Goal: Information Seeking & Learning: Learn about a topic

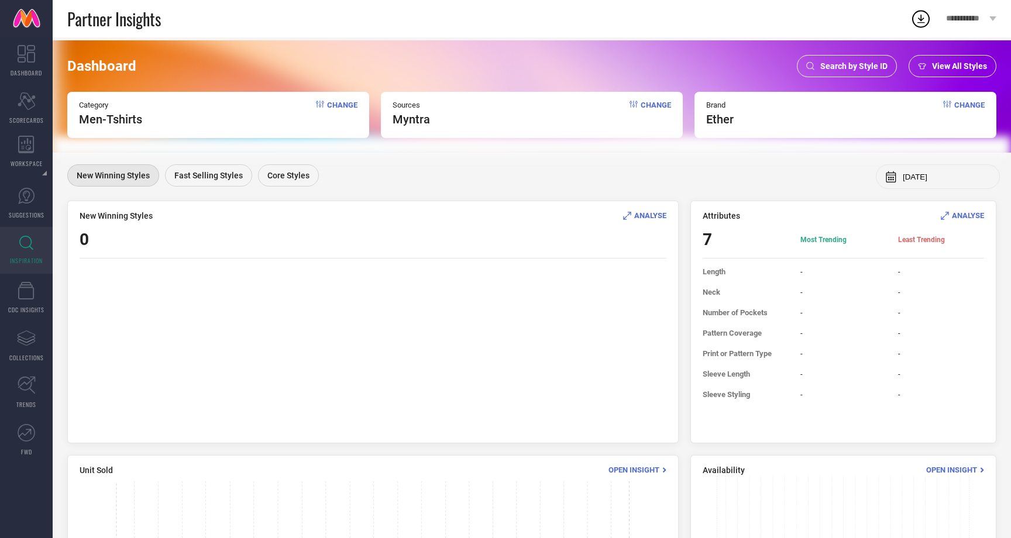
click at [336, 107] on span "Change" at bounding box center [342, 114] width 30 height 26
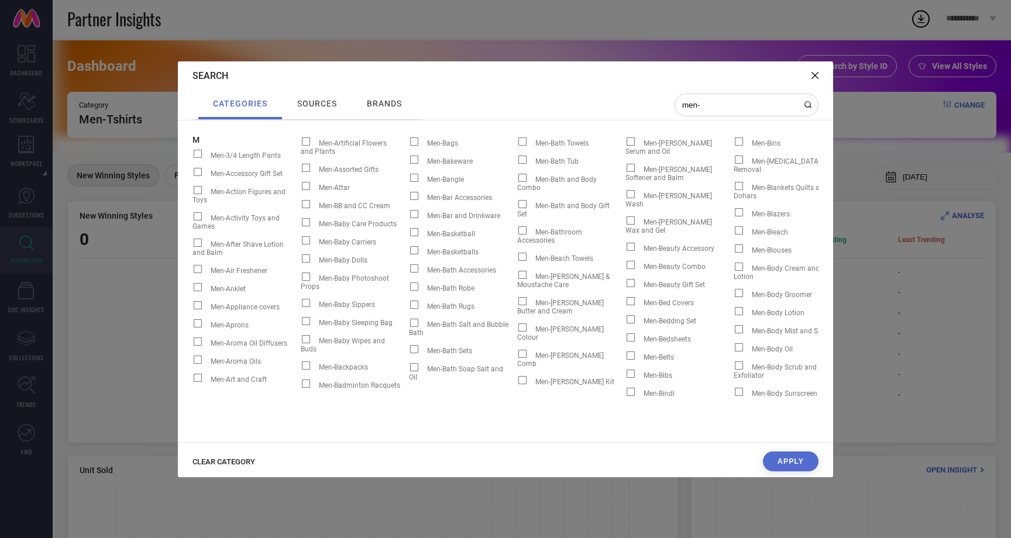
type input "men-t"
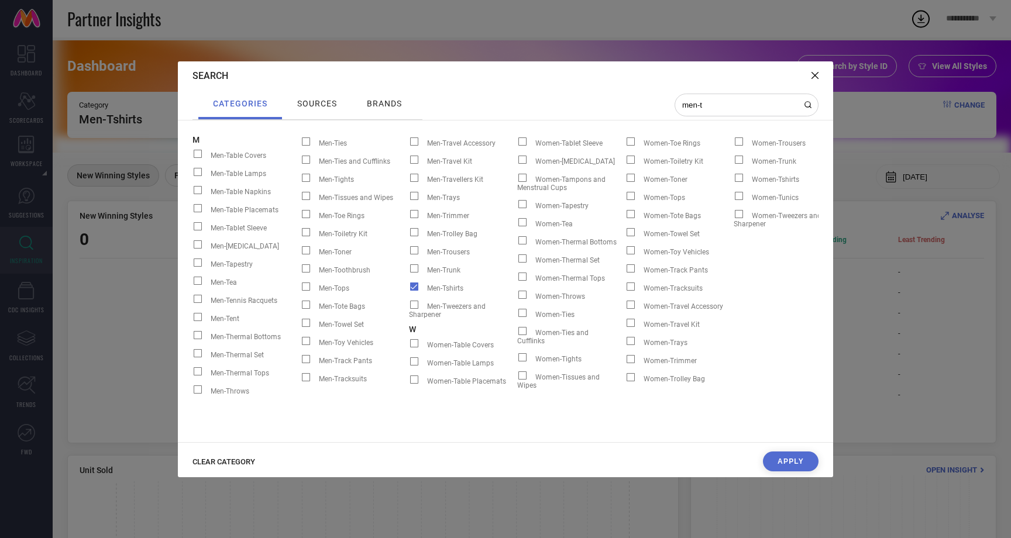
click at [787, 465] on button "Apply" at bounding box center [791, 462] width 56 height 20
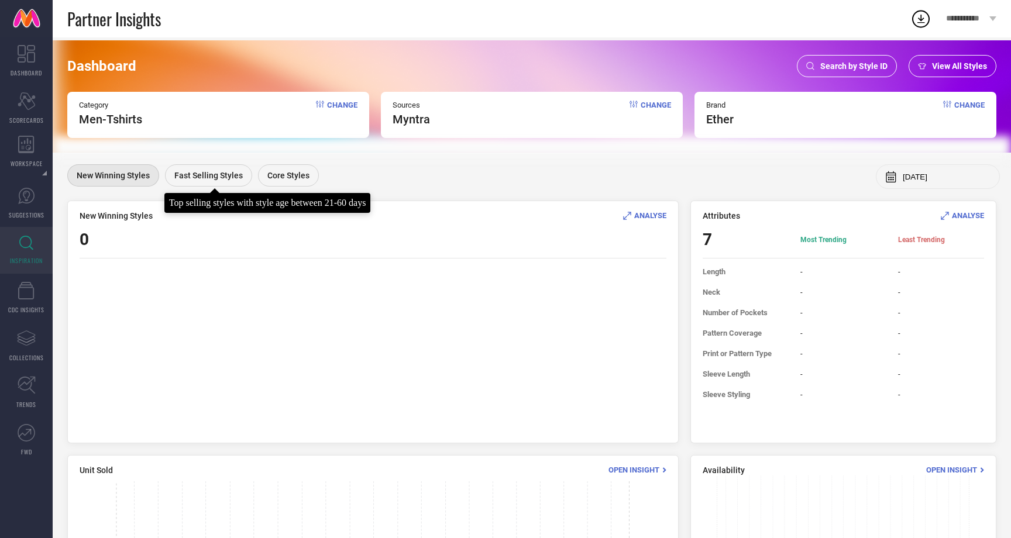
click at [194, 173] on span "Fast Selling Styles" at bounding box center [208, 175] width 68 height 9
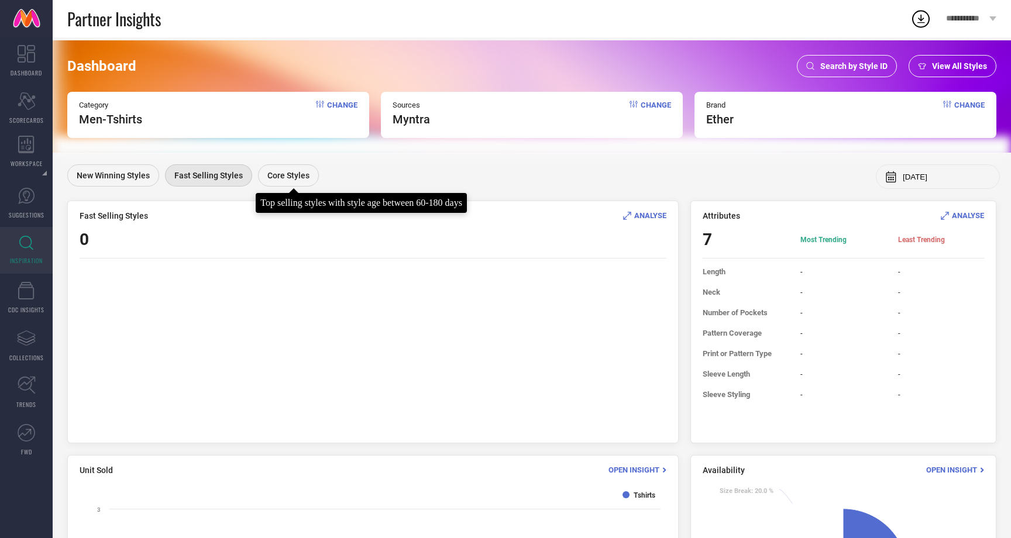
click at [277, 169] on div "Core Styles" at bounding box center [288, 175] width 61 height 22
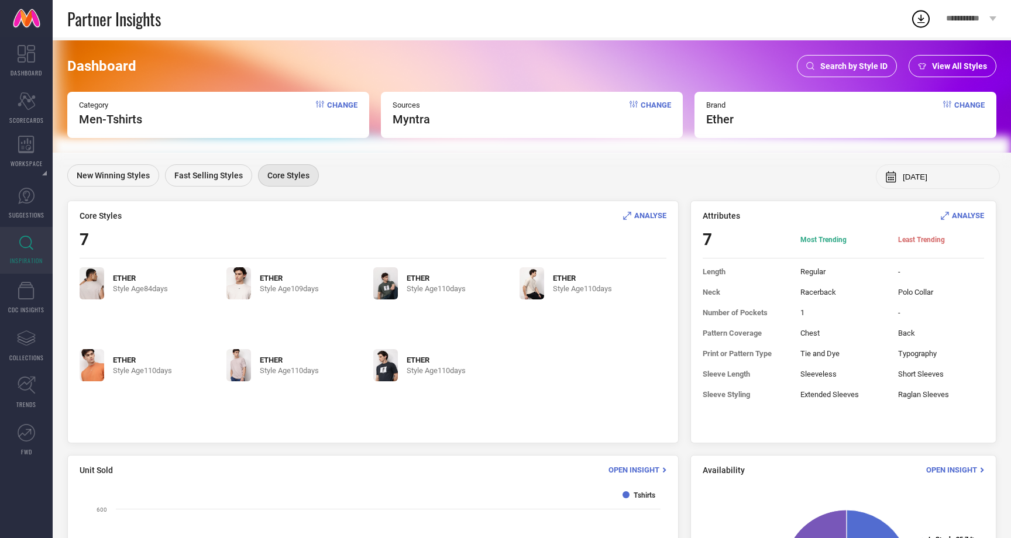
click at [634, 215] on span "ANALYSE" at bounding box center [650, 215] width 32 height 9
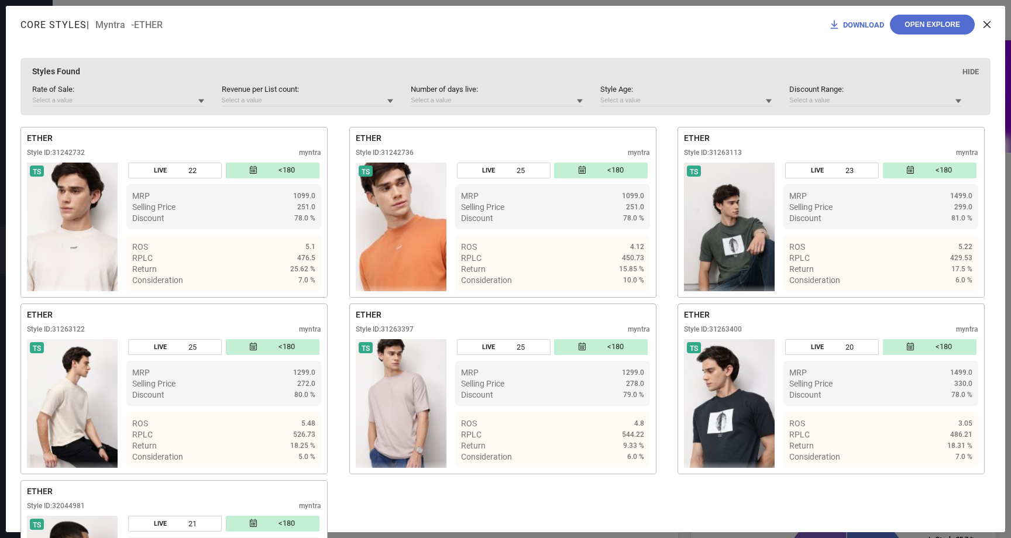
click at [919, 24] on button "Open Explore" at bounding box center [932, 25] width 85 height 20
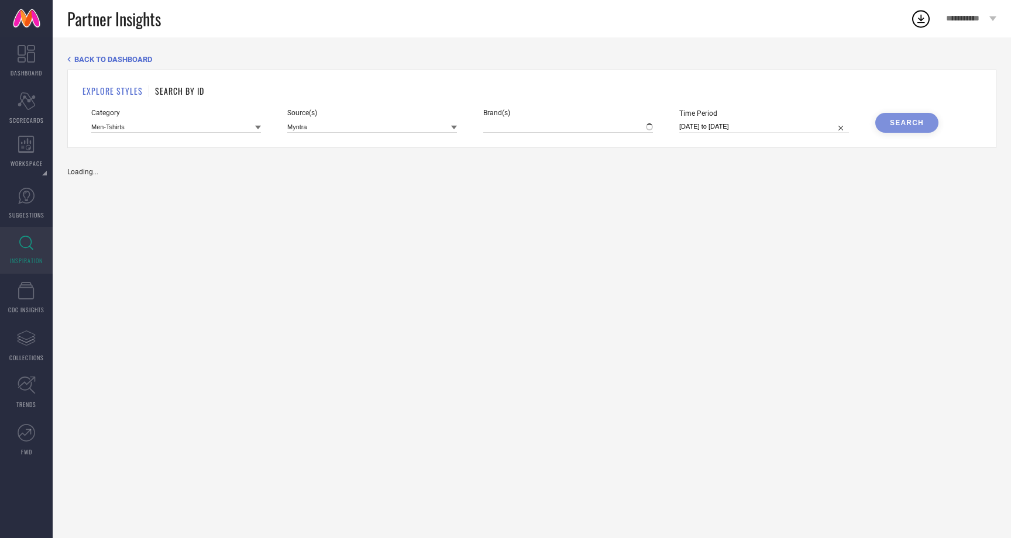
type input "ETHER"
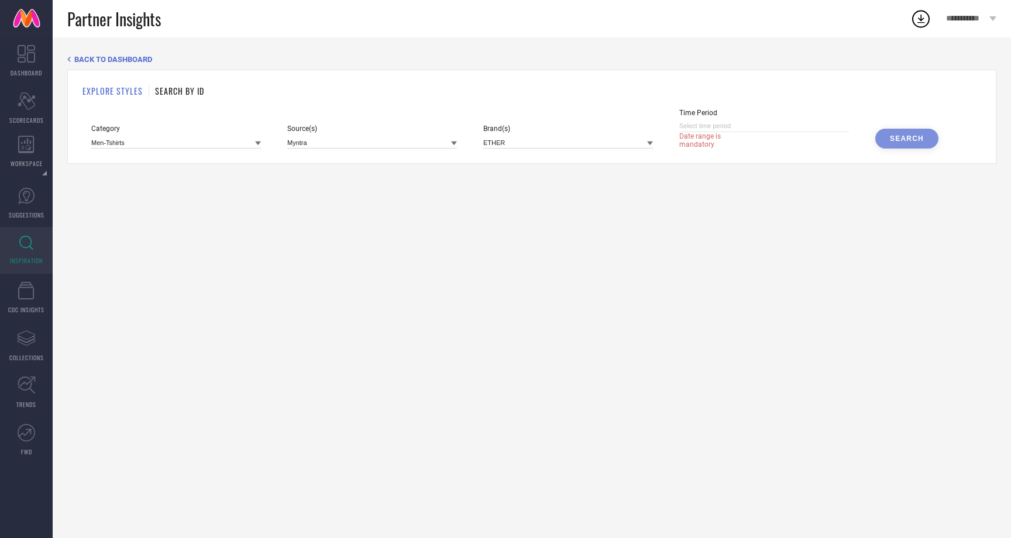
click at [733, 129] on input at bounding box center [764, 126] width 170 height 12
select select "8"
select select "2025"
select select "9"
select select "2025"
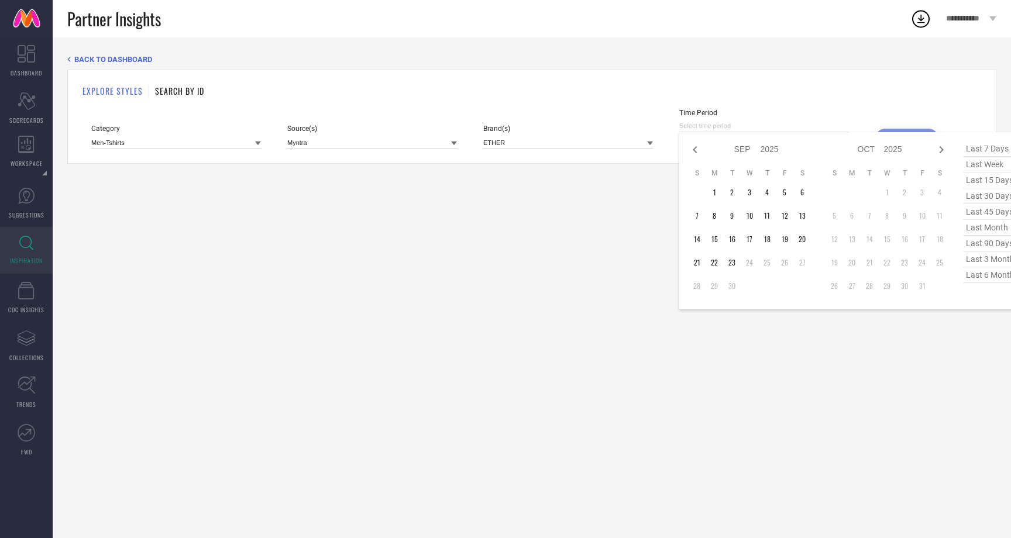
click at [996, 244] on span "last 90 days" at bounding box center [992, 244] width 59 height 16
type input "[DATE] to [DATE]"
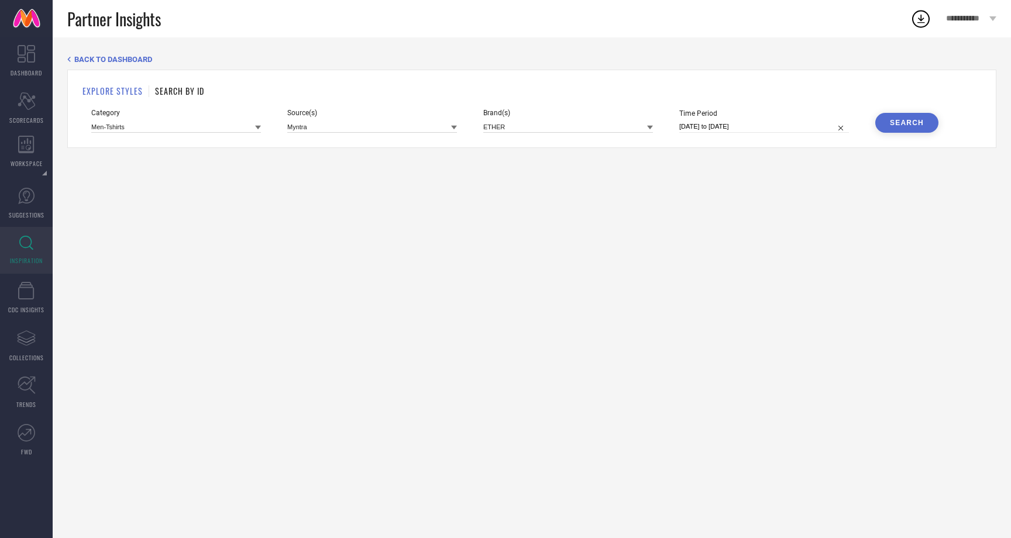
click at [895, 122] on div "Search" at bounding box center [907, 123] width 34 height 8
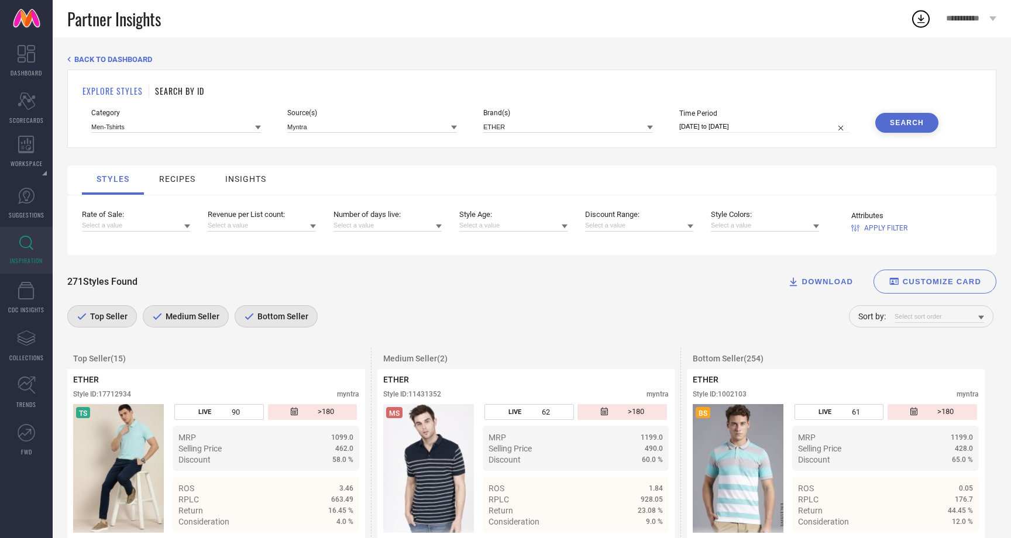
click at [260, 126] on icon at bounding box center [258, 128] width 6 height 6
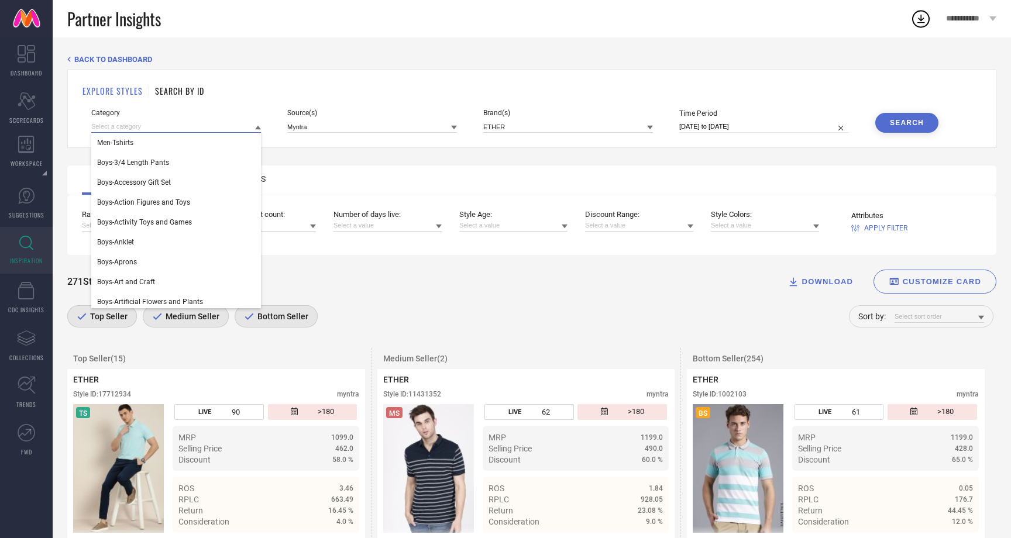
click at [197, 128] on input at bounding box center [176, 127] width 170 height 12
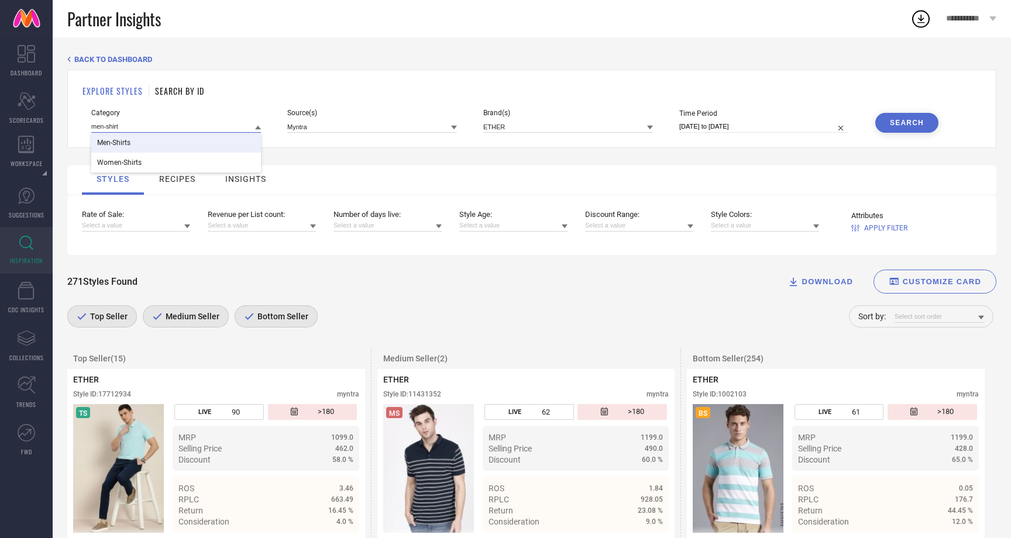
type input "men-shirt"
click at [122, 146] on span "Men-Shirts" at bounding box center [113, 143] width 33 height 8
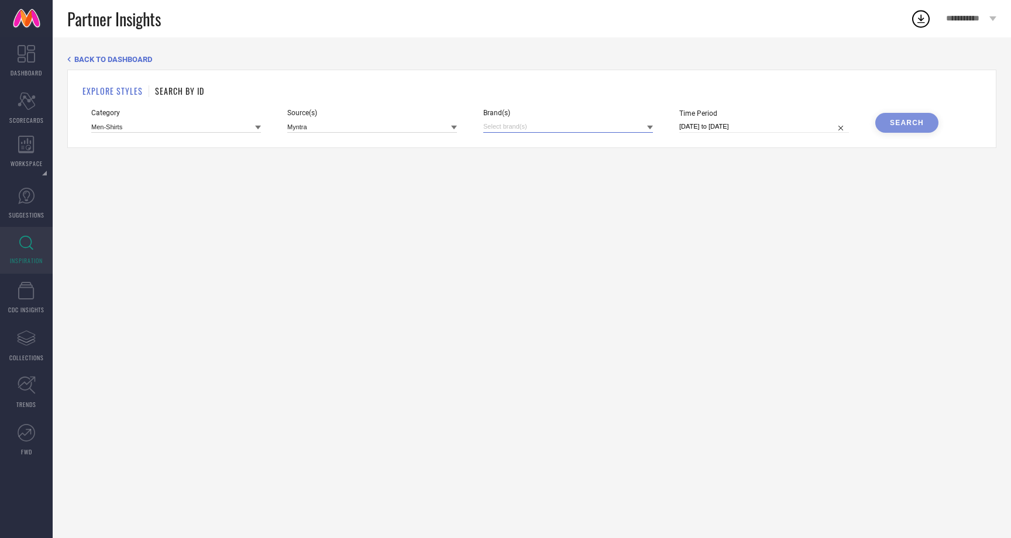
click at [589, 130] on input at bounding box center [568, 127] width 170 height 12
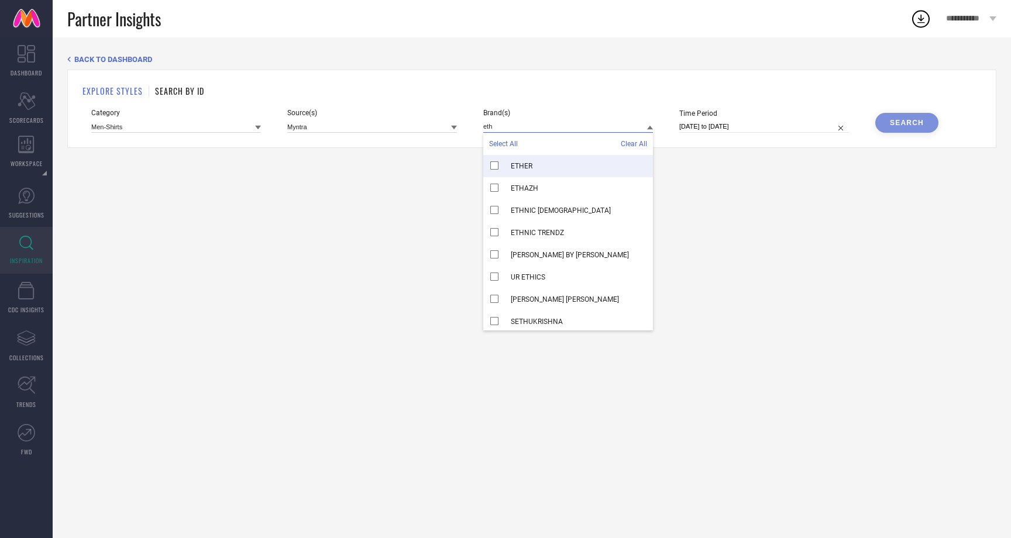
type input "eth"
click at [506, 169] on div "ETHER" at bounding box center [568, 166] width 170 height 22
click at [907, 121] on div "Search" at bounding box center [907, 123] width 34 height 8
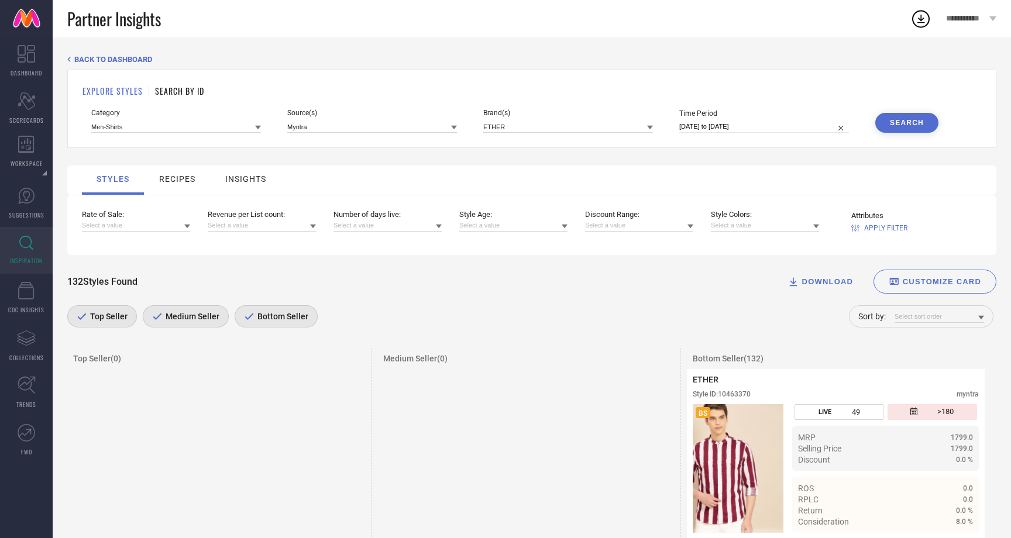
click at [441, 226] on icon at bounding box center [439, 227] width 6 height 6
click at [527, 270] on div "132 Styles Found DOWNLOAD CUSTOMIZE CARD Top Seller Medium Seller Bottom Seller…" at bounding box center [531, 295] width 929 height 81
click at [258, 129] on icon at bounding box center [258, 128] width 6 height 4
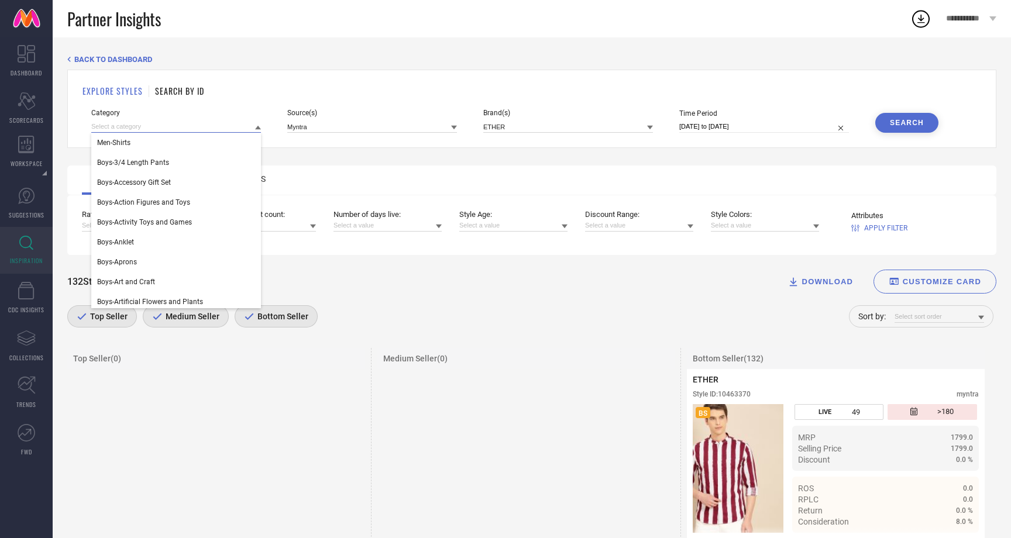
click at [192, 128] on input at bounding box center [176, 127] width 170 height 12
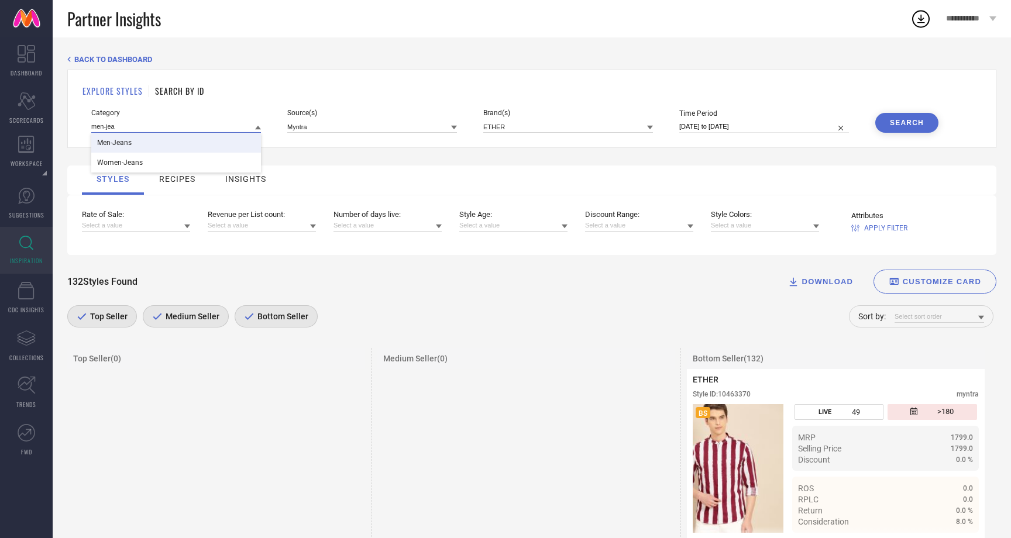
type input "men-jea"
click at [135, 140] on div "Men-Jeans" at bounding box center [176, 143] width 170 height 20
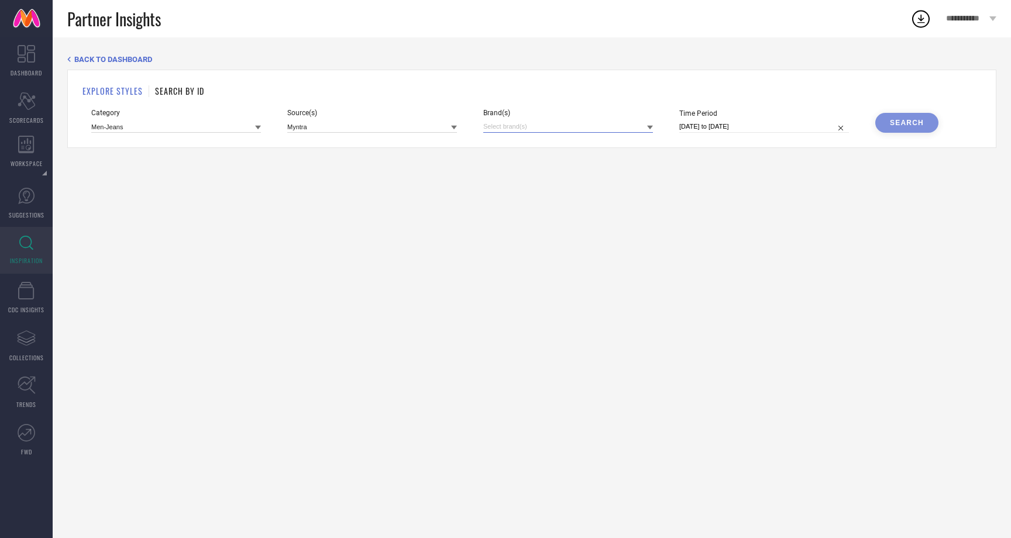
click at [609, 127] on input at bounding box center [568, 127] width 170 height 12
type input "ether"
click at [519, 166] on span "ETHER" at bounding box center [522, 166] width 22 height 8
click at [908, 121] on div "Search" at bounding box center [907, 123] width 34 height 8
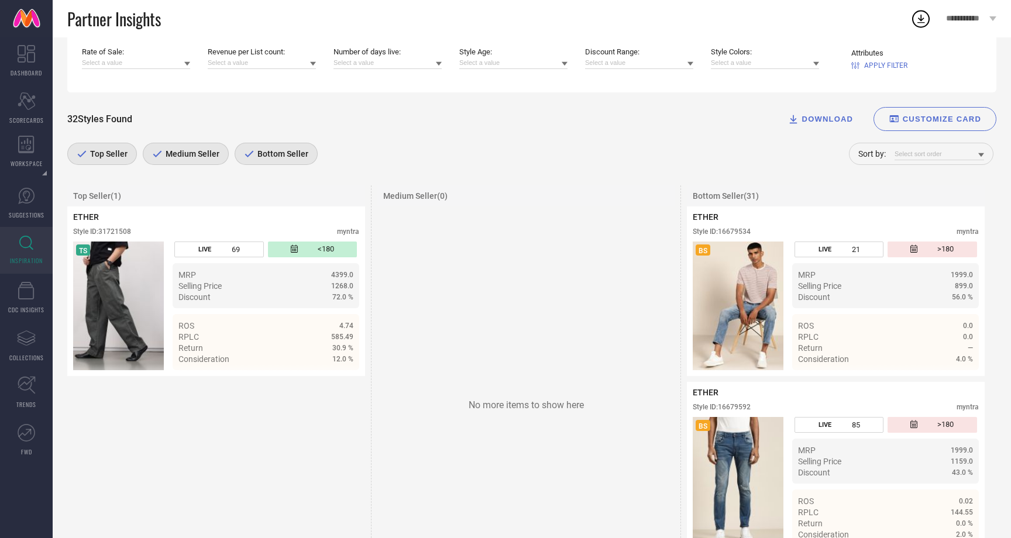
scroll to position [161, 0]
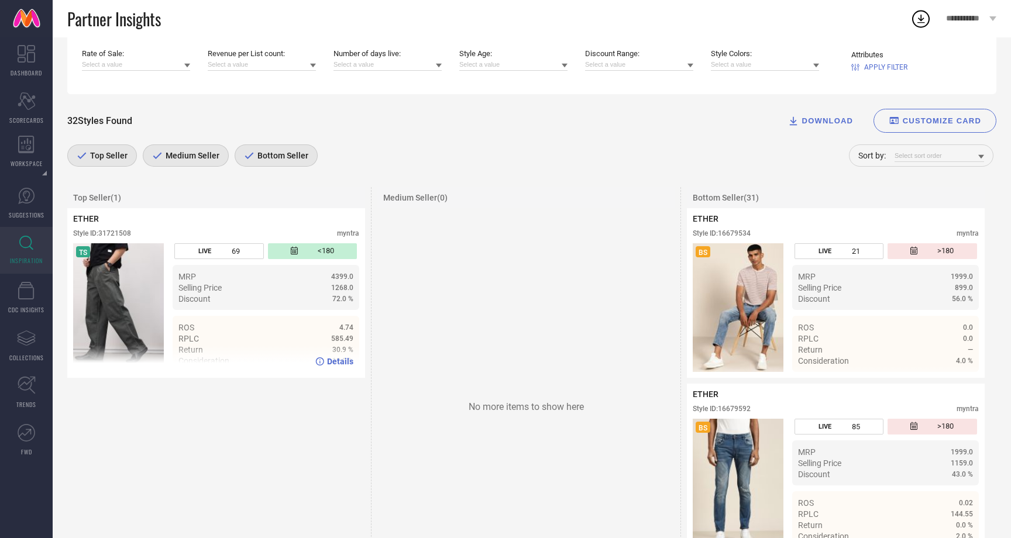
click at [319, 362] on icon at bounding box center [319, 362] width 9 height 8
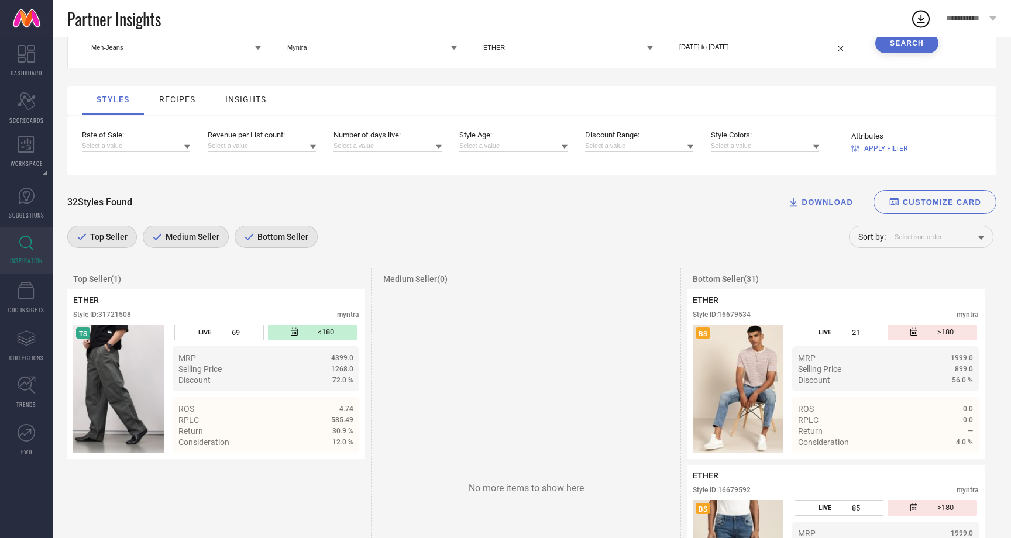
scroll to position [0, 0]
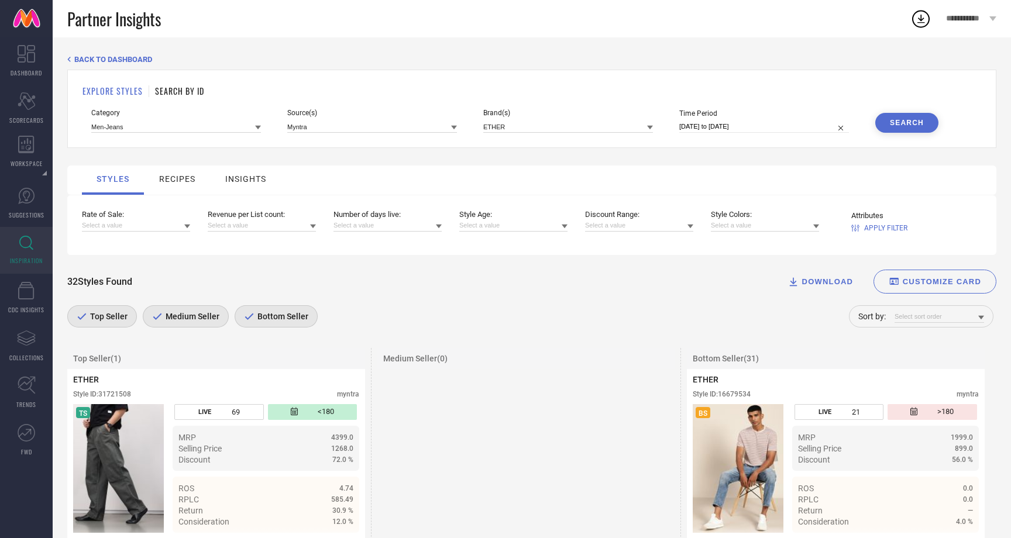
click at [258, 129] on icon at bounding box center [258, 128] width 6 height 4
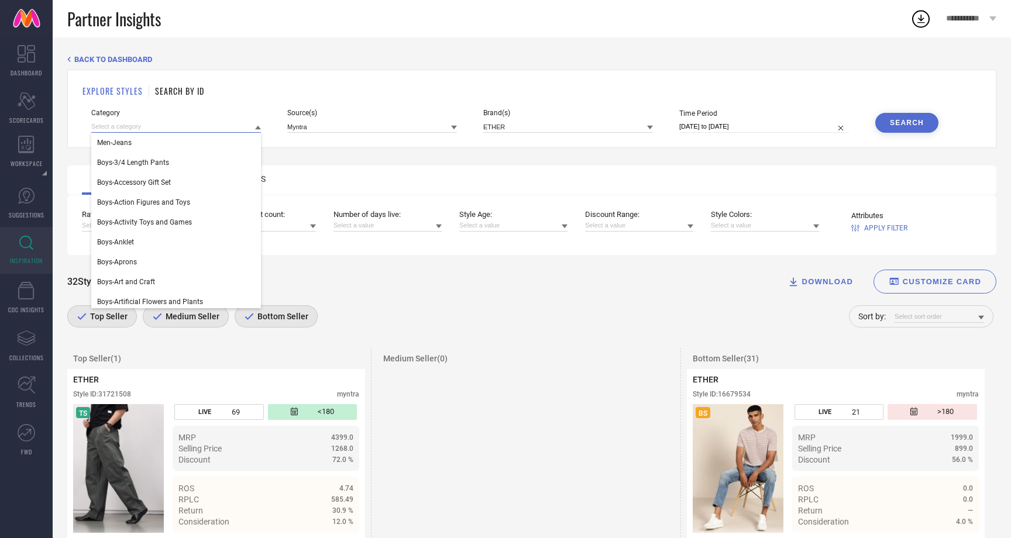
click at [199, 125] on input at bounding box center [176, 127] width 170 height 12
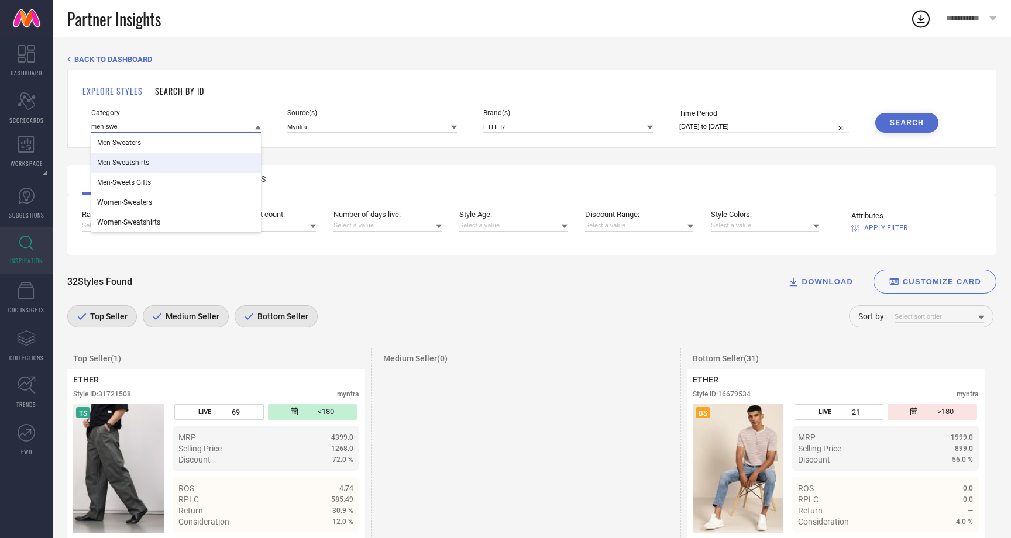
type input "men-swe"
click at [150, 167] on div "Men-Sweatshirts" at bounding box center [176, 163] width 170 height 20
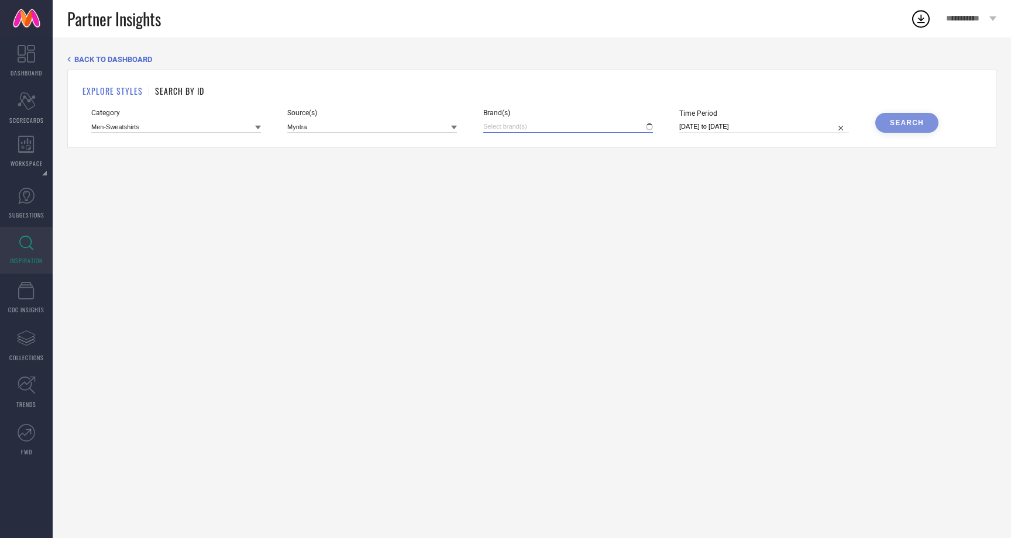
click at [574, 126] on input at bounding box center [568, 127] width 170 height 12
type input "ether"
click at [557, 175] on div "ETHER" at bounding box center [568, 166] width 170 height 22
click at [907, 124] on div "Search" at bounding box center [907, 123] width 34 height 8
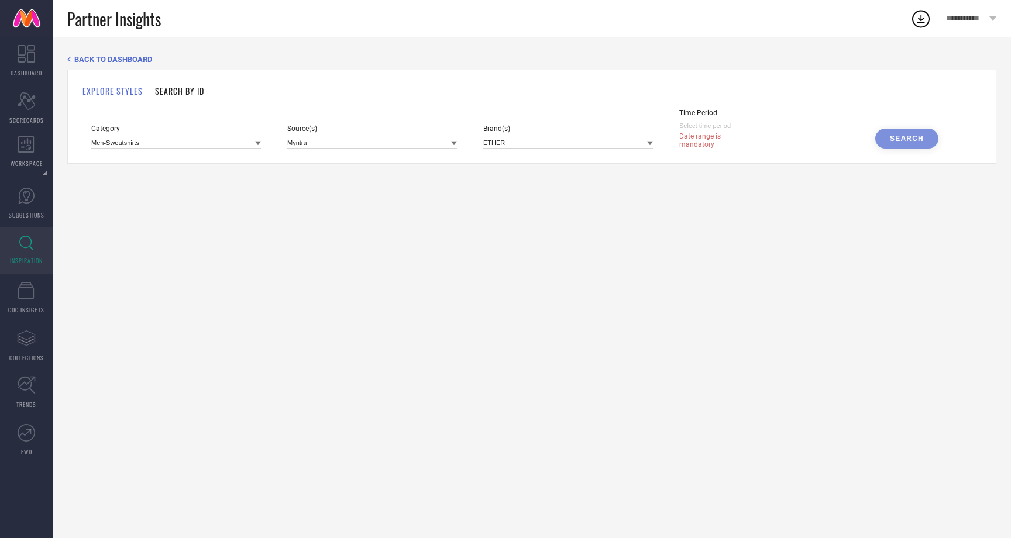
click at [770, 128] on input at bounding box center [764, 126] width 170 height 12
select select "8"
select select "2025"
select select "9"
select select "2025"
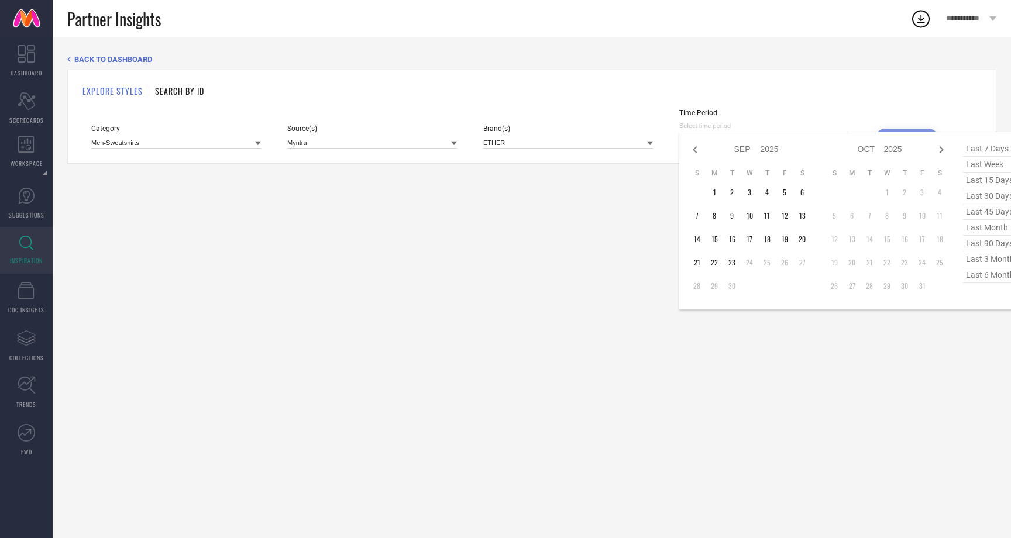
click at [993, 182] on span "last 15 days" at bounding box center [992, 181] width 59 height 16
type input "[DATE] to [DATE]"
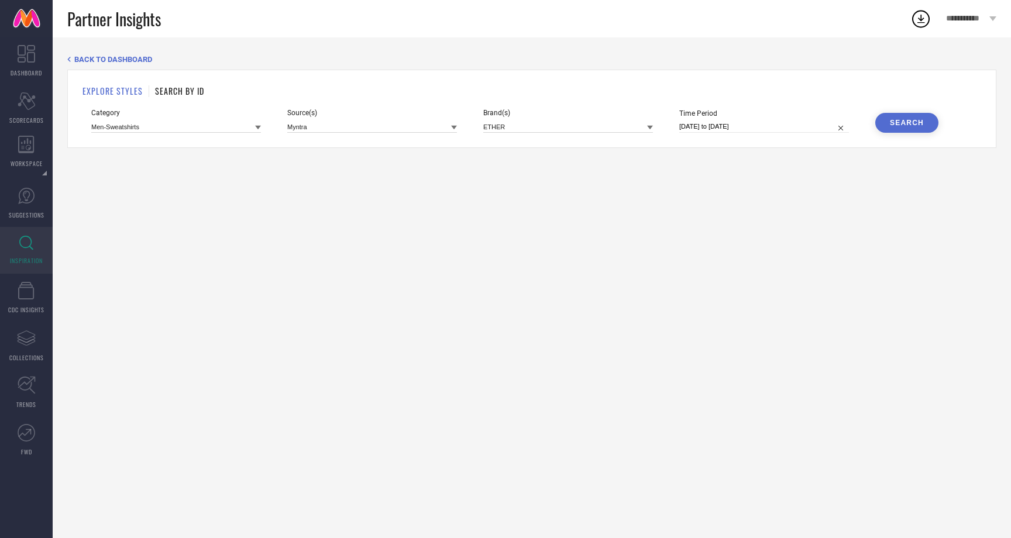
click at [898, 121] on div "Search" at bounding box center [907, 123] width 34 height 8
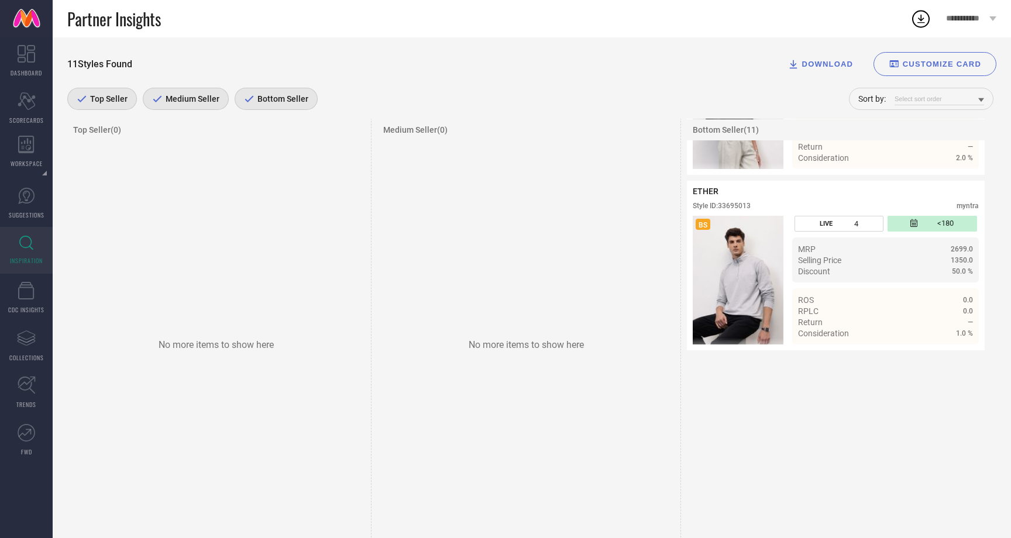
scroll to position [1926, 0]
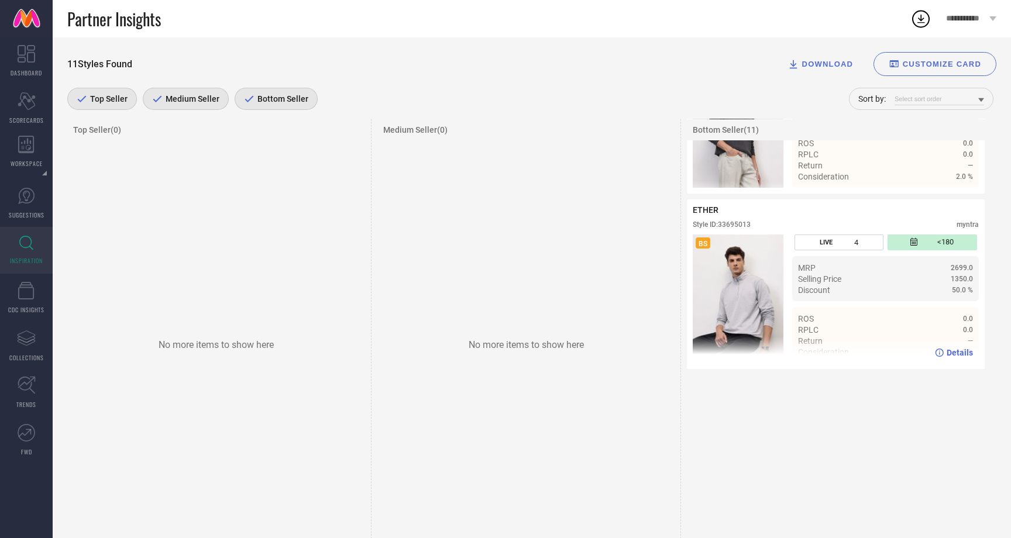
click at [941, 356] on icon at bounding box center [939, 353] width 9 height 8
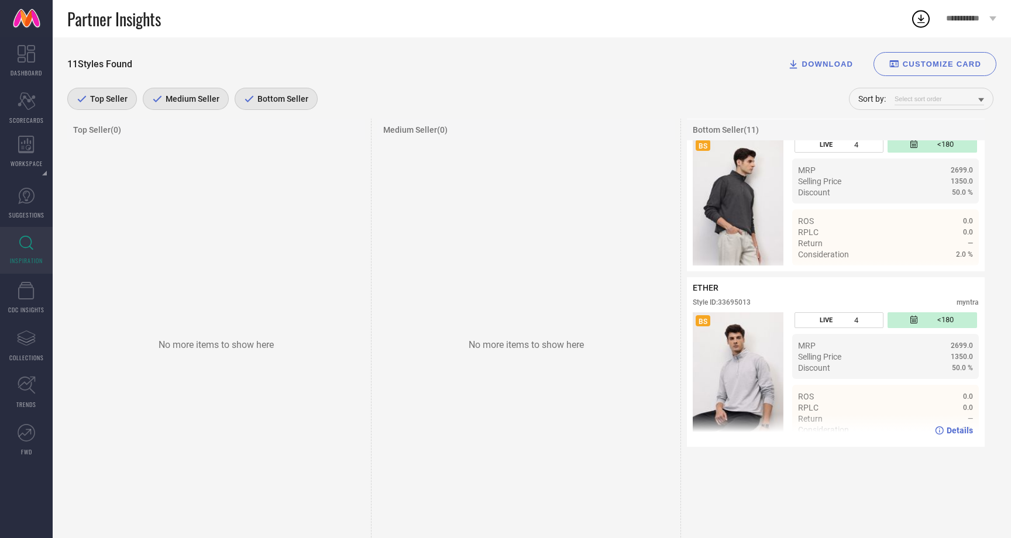
scroll to position [1823, 0]
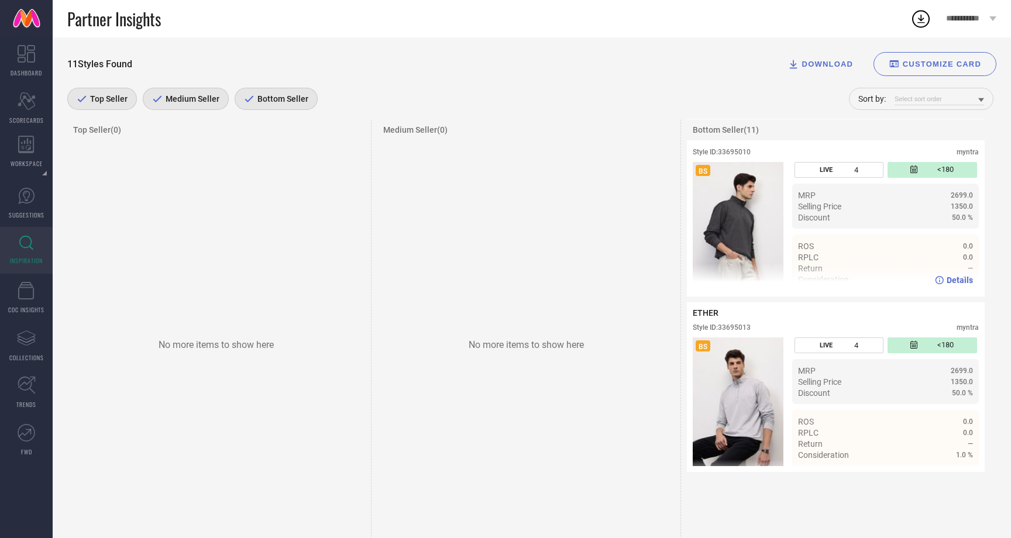
click at [958, 284] on span "Details" at bounding box center [960, 280] width 26 height 9
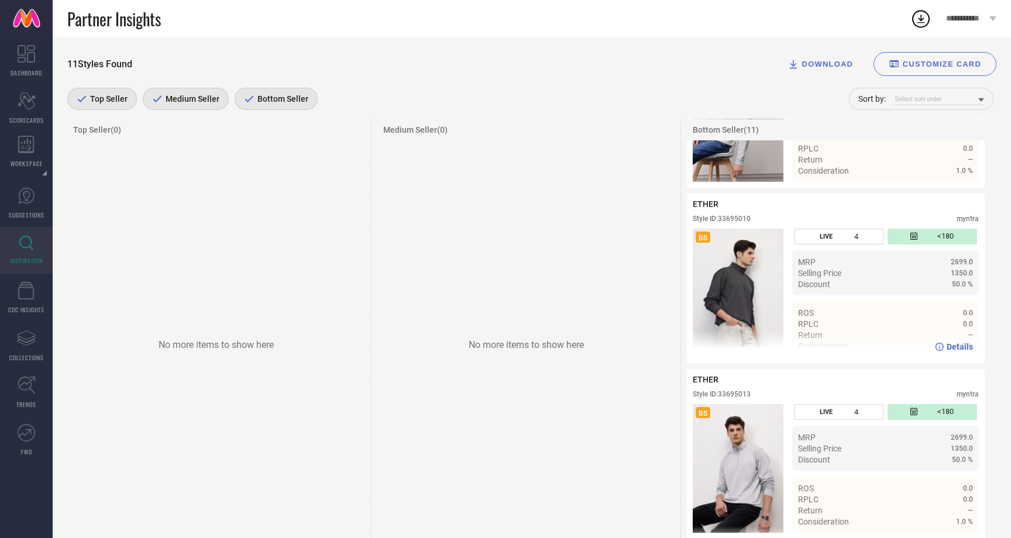
scroll to position [1638, 0]
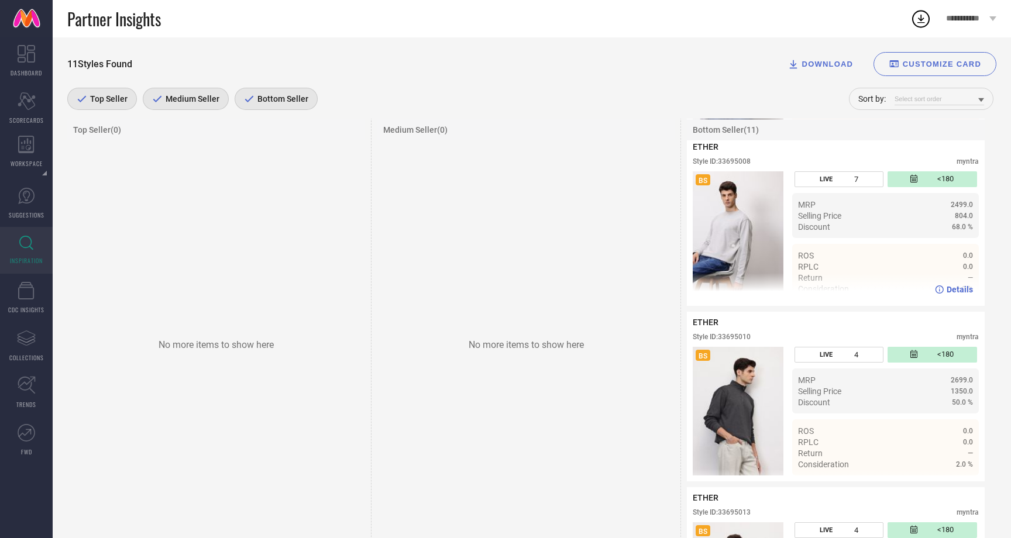
click at [947, 294] on div "Details" at bounding box center [954, 289] width 38 height 9
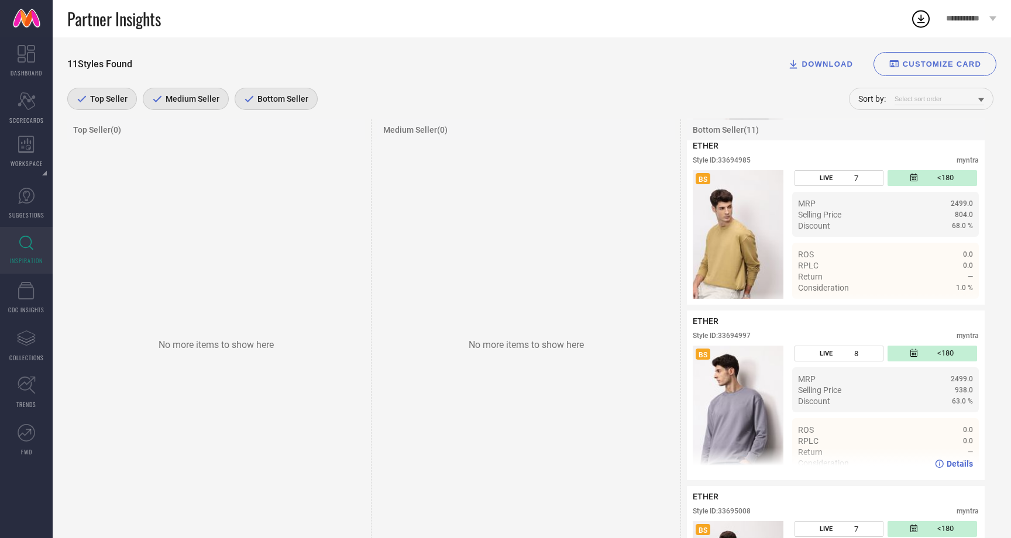
scroll to position [1293, 0]
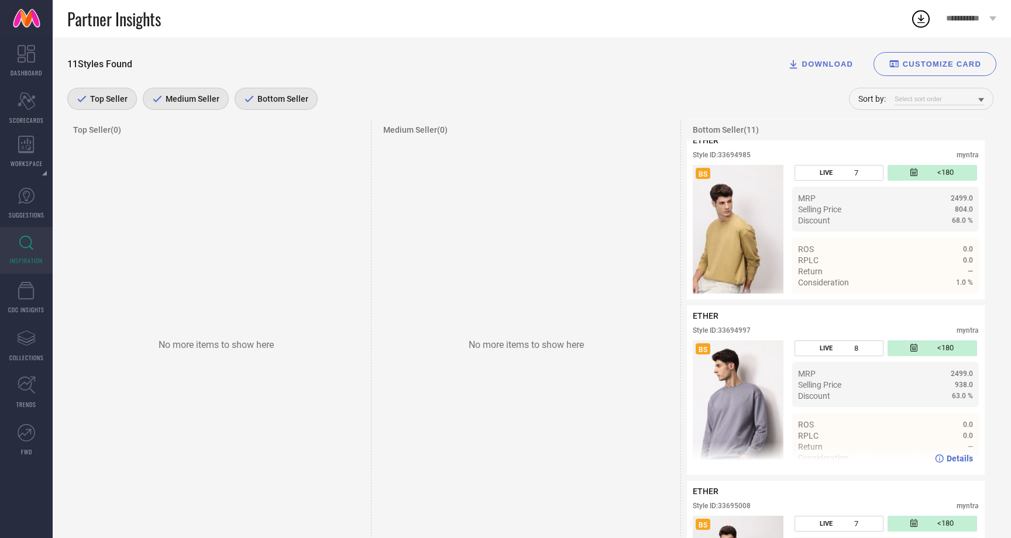
click at [949, 462] on span "Details" at bounding box center [960, 458] width 26 height 9
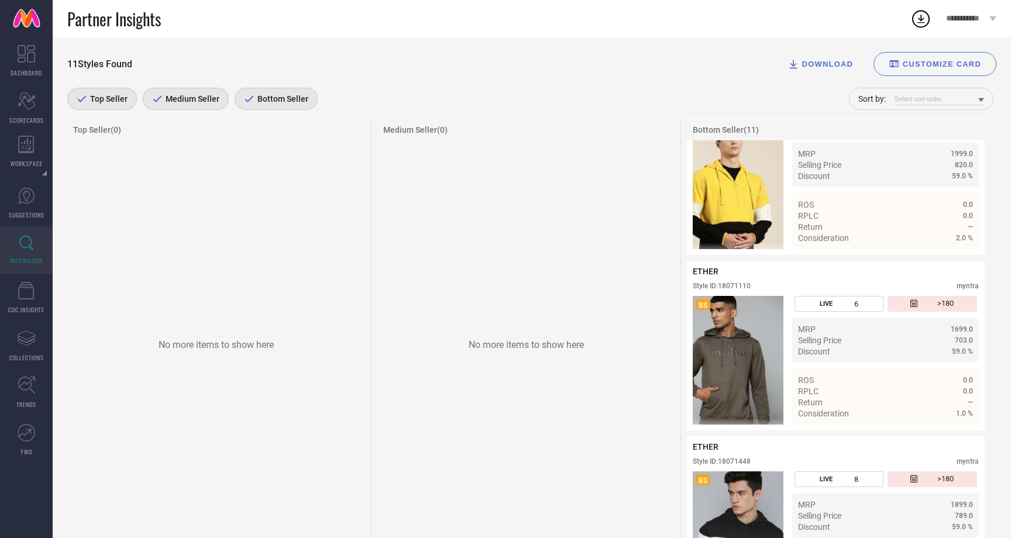
scroll to position [0, 0]
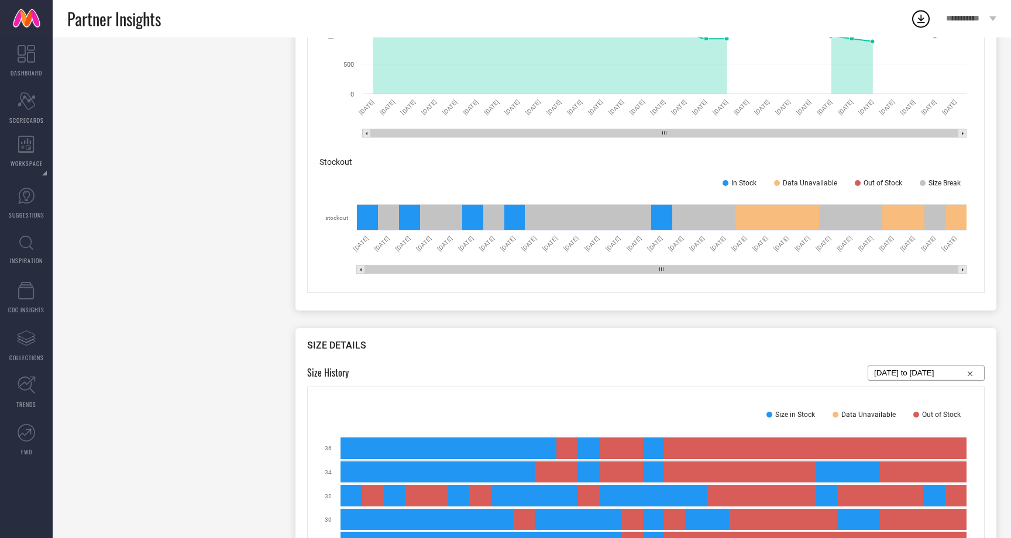
scroll to position [842, 0]
